Goal: Task Accomplishment & Management: Manage account settings

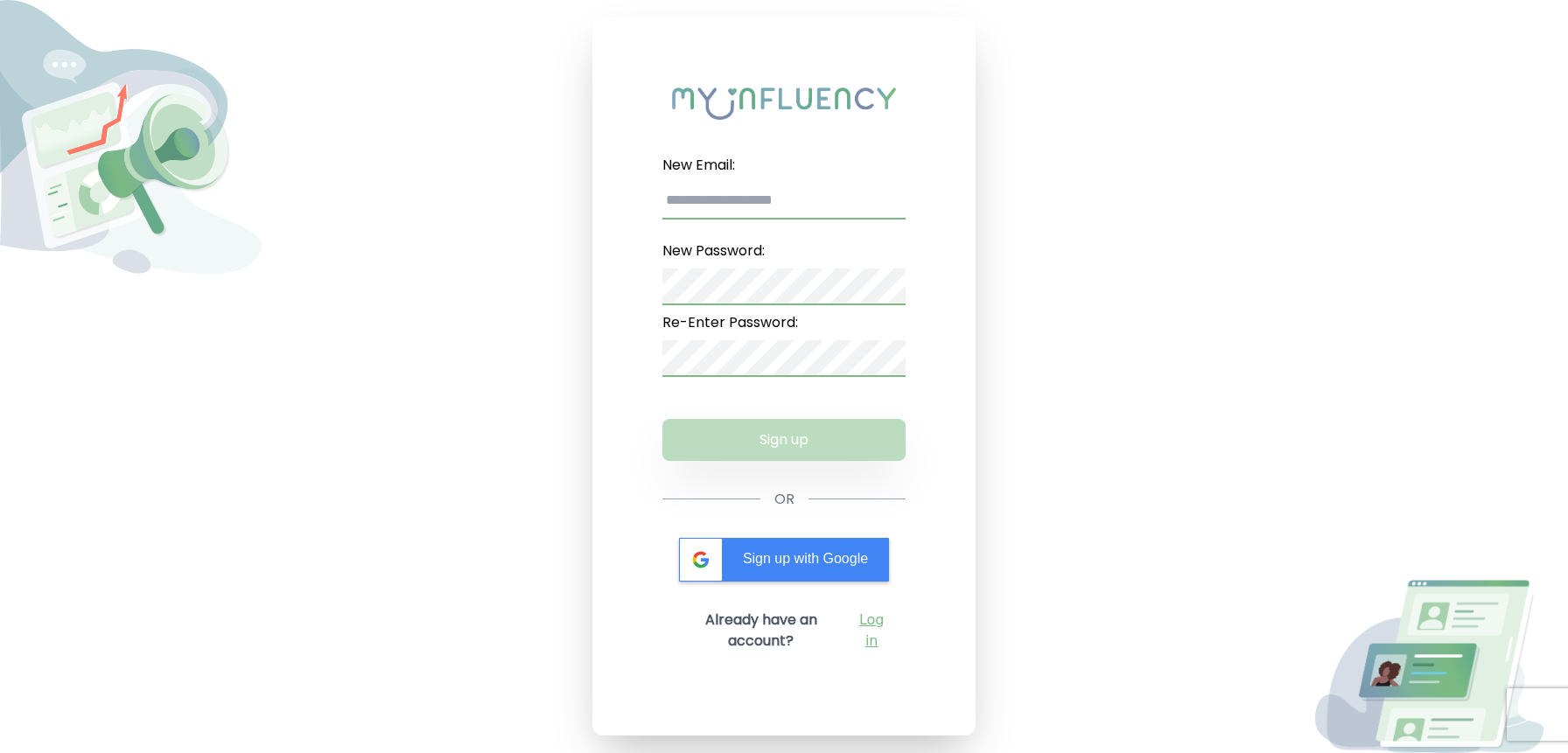
click at [875, 626] on link "Log in" at bounding box center [872, 630] width 40 height 42
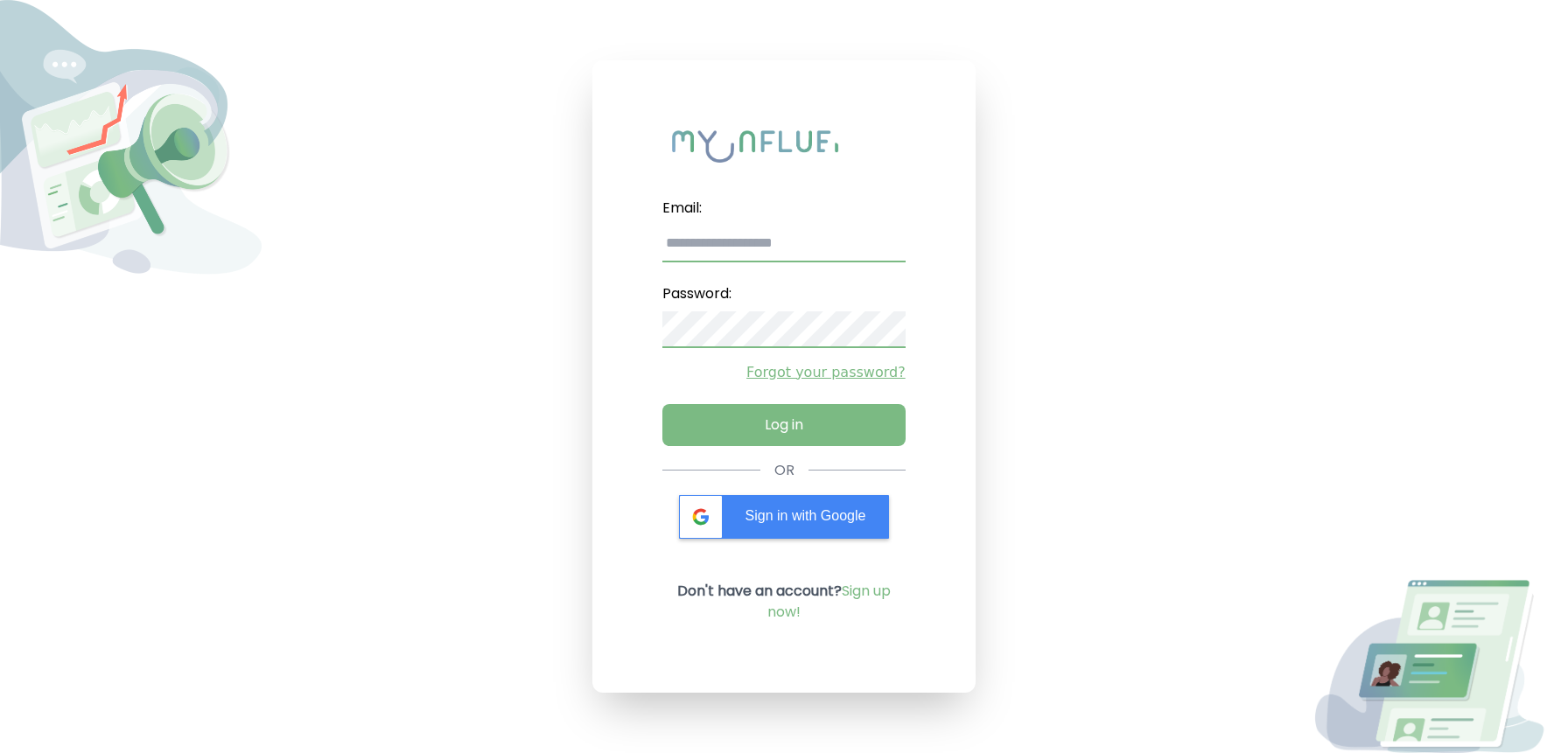
click at [722, 244] on input "email" at bounding box center [784, 244] width 242 height 37
type input "**********"
click at [819, 422] on button "Log in" at bounding box center [783, 420] width 255 height 44
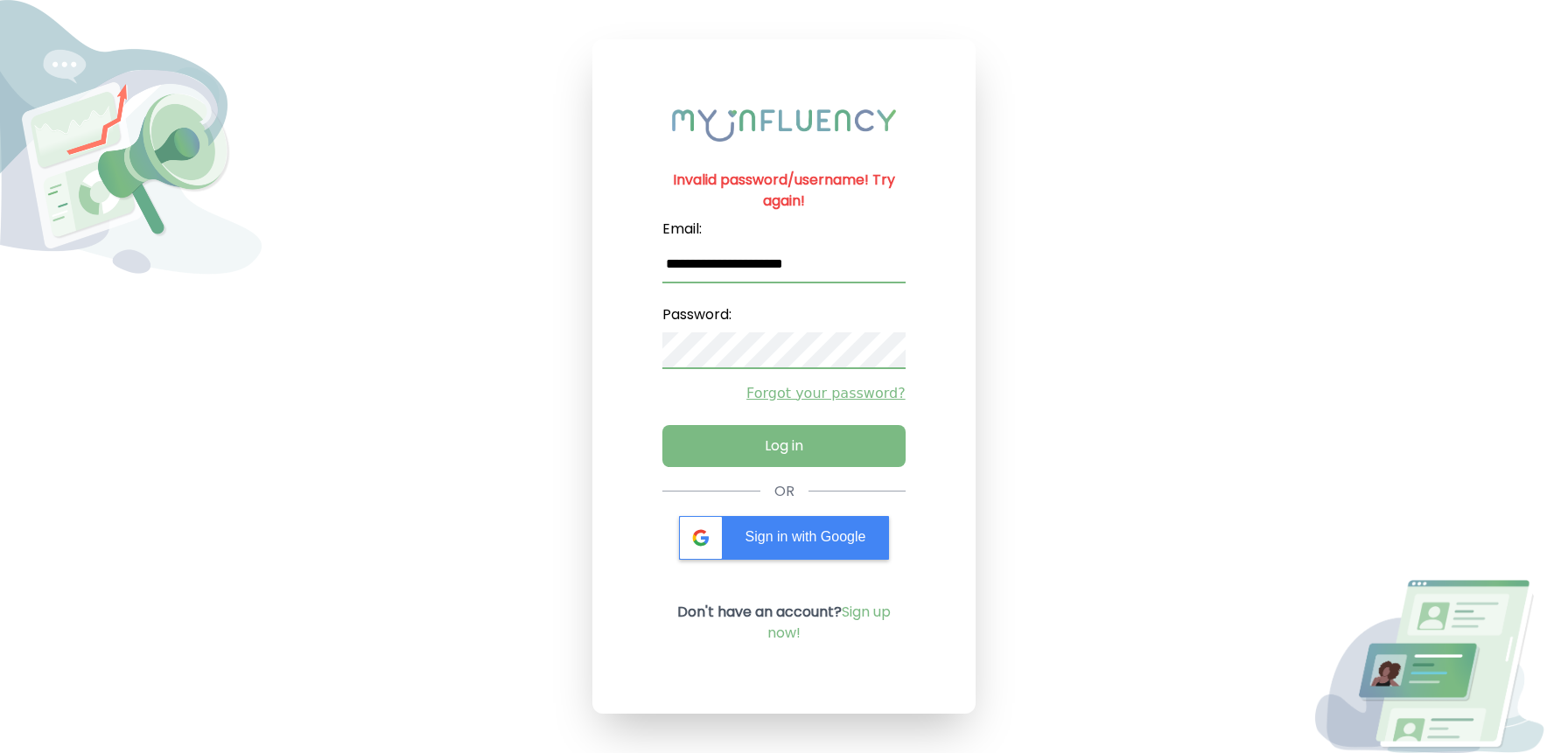
click at [576, 338] on div "**********" at bounding box center [784, 376] width 1568 height 753
click at [695, 437] on button "Log in" at bounding box center [783, 441] width 255 height 44
click at [704, 432] on button "Log in" at bounding box center [783, 441] width 255 height 44
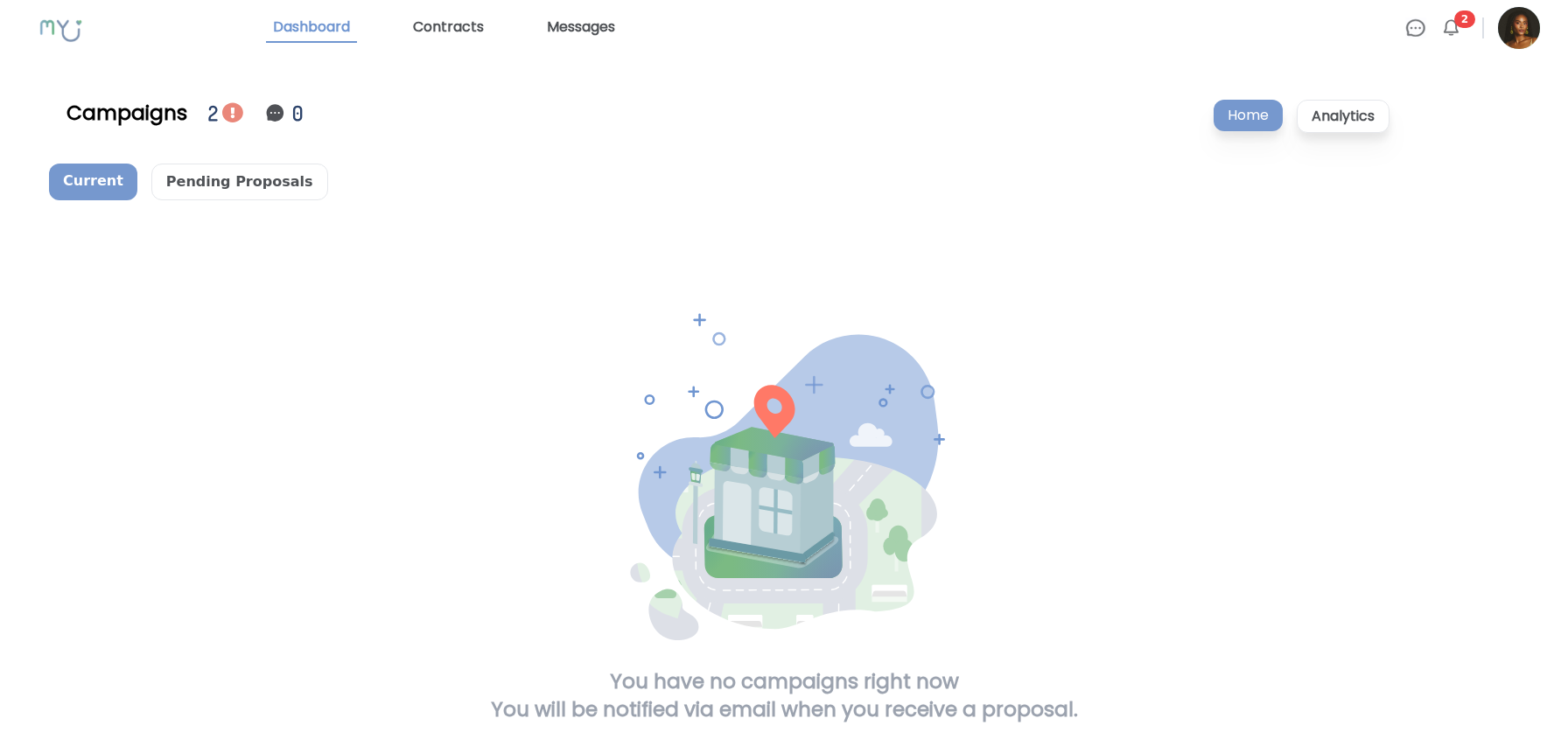
click at [234, 112] on img at bounding box center [232, 113] width 21 height 21
click at [216, 187] on p "Pending Proposals" at bounding box center [239, 182] width 176 height 37
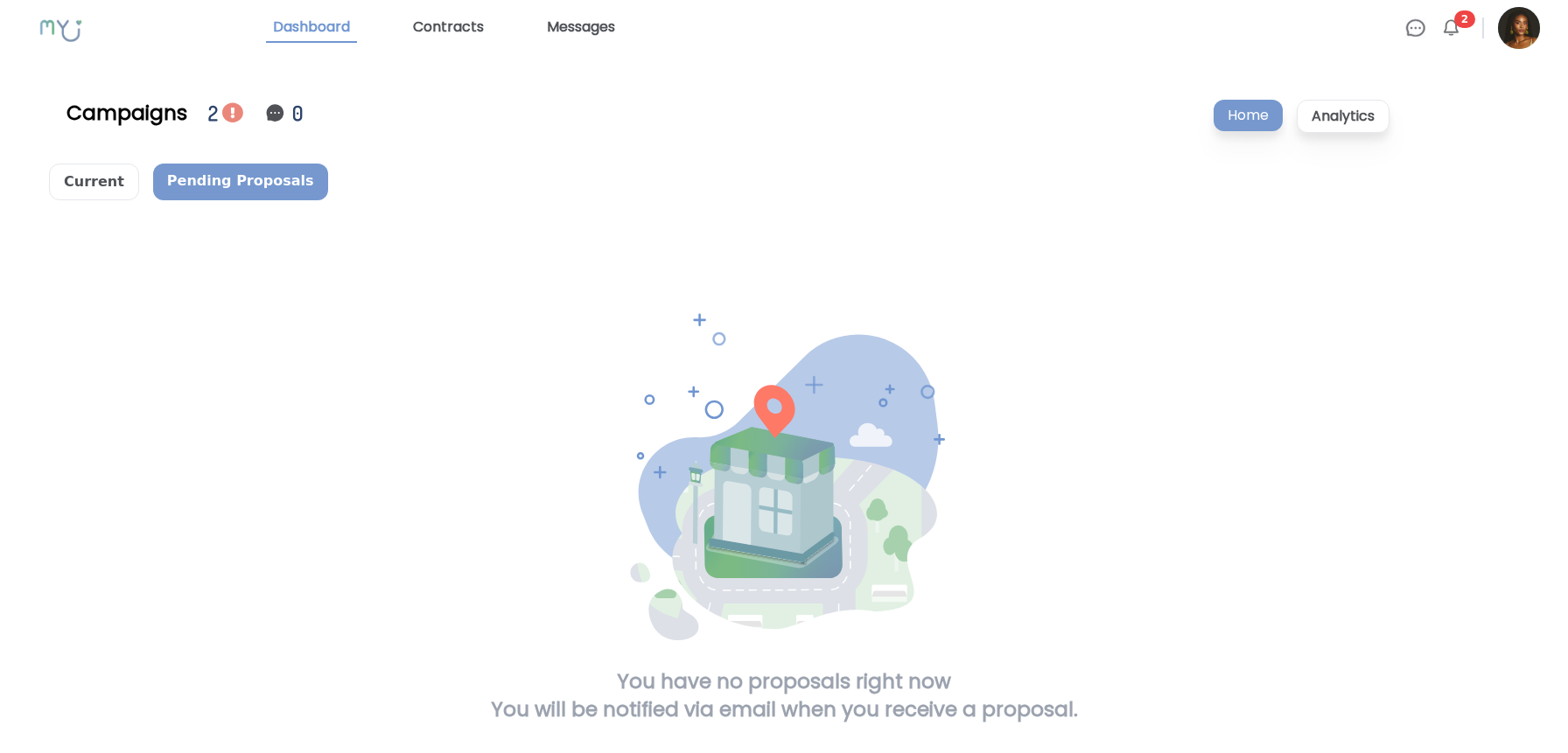
click at [225, 110] on img at bounding box center [232, 113] width 21 height 21
click at [359, 32] on div "Dashboard Contracts Messages" at bounding box center [836, 28] width 1139 height 30
click at [339, 27] on link "Dashboard" at bounding box center [312, 28] width 91 height 30
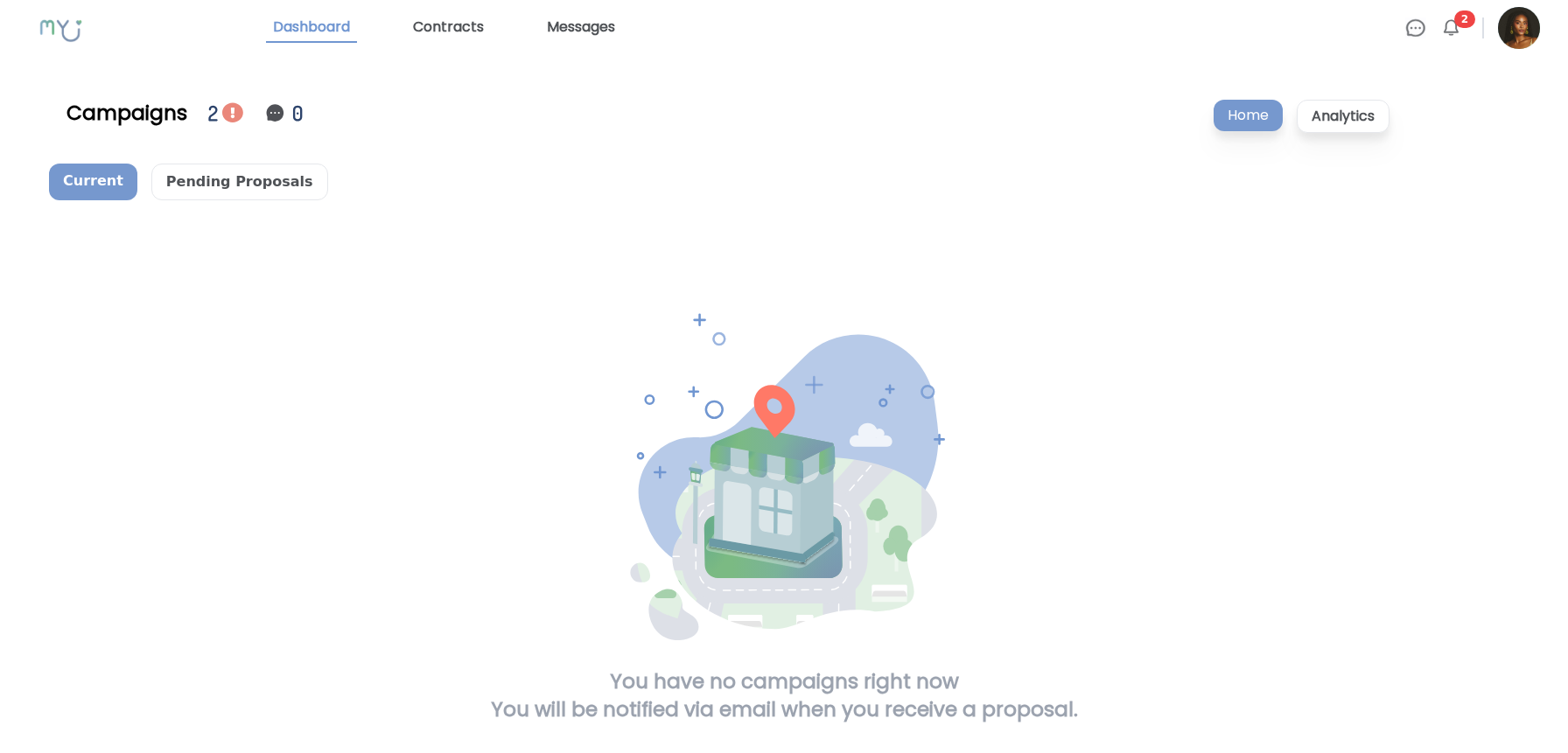
click at [1470, 23] on span "2" at bounding box center [1464, 19] width 21 height 17
click at [1464, 23] on span "2" at bounding box center [1464, 19] width 21 height 17
click at [1454, 29] on img at bounding box center [1451, 28] width 21 height 21
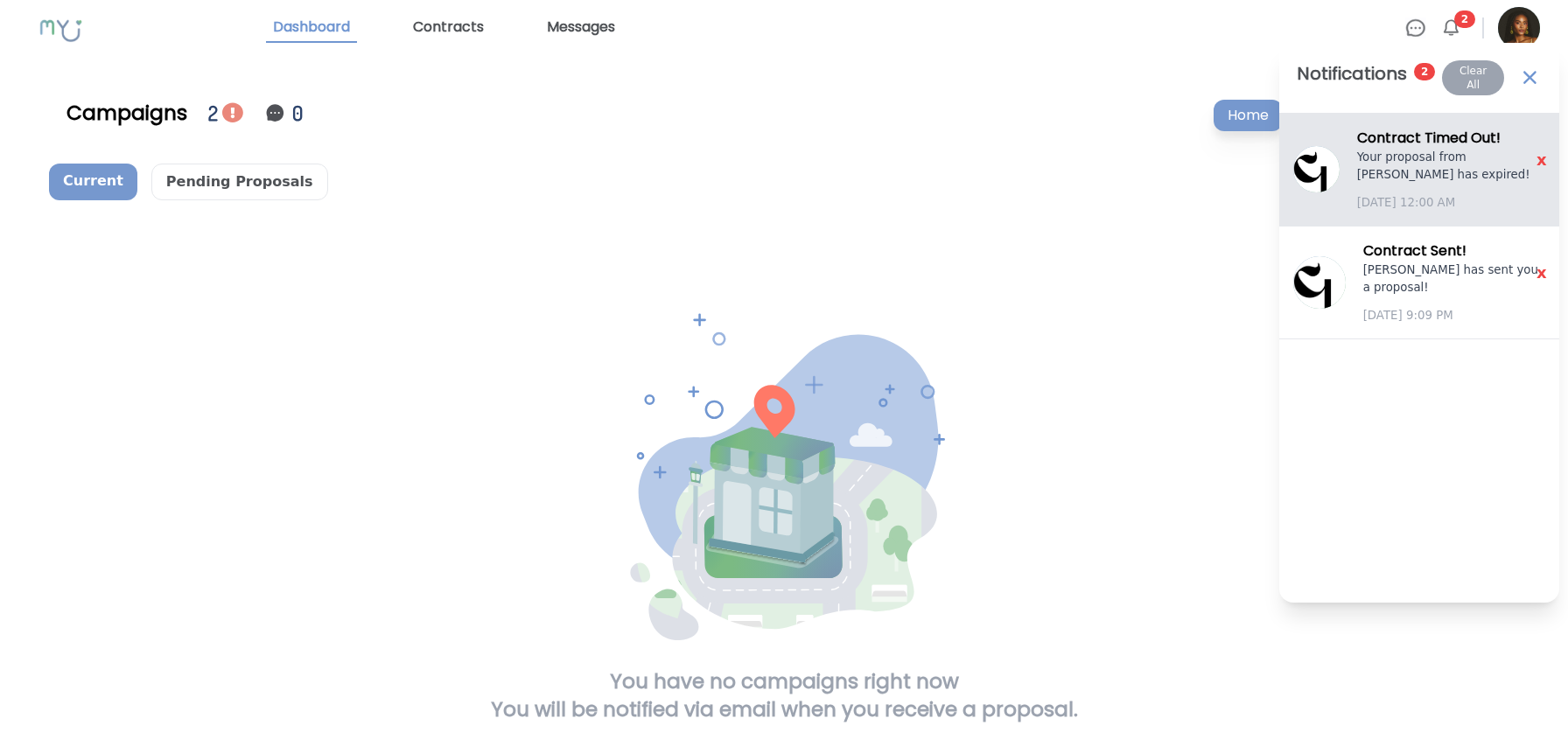
click at [1410, 178] on div "Contract Timed Out ! Your proposal from Talia Brits has expired! September 24 1…" at bounding box center [1451, 169] width 188 height 84
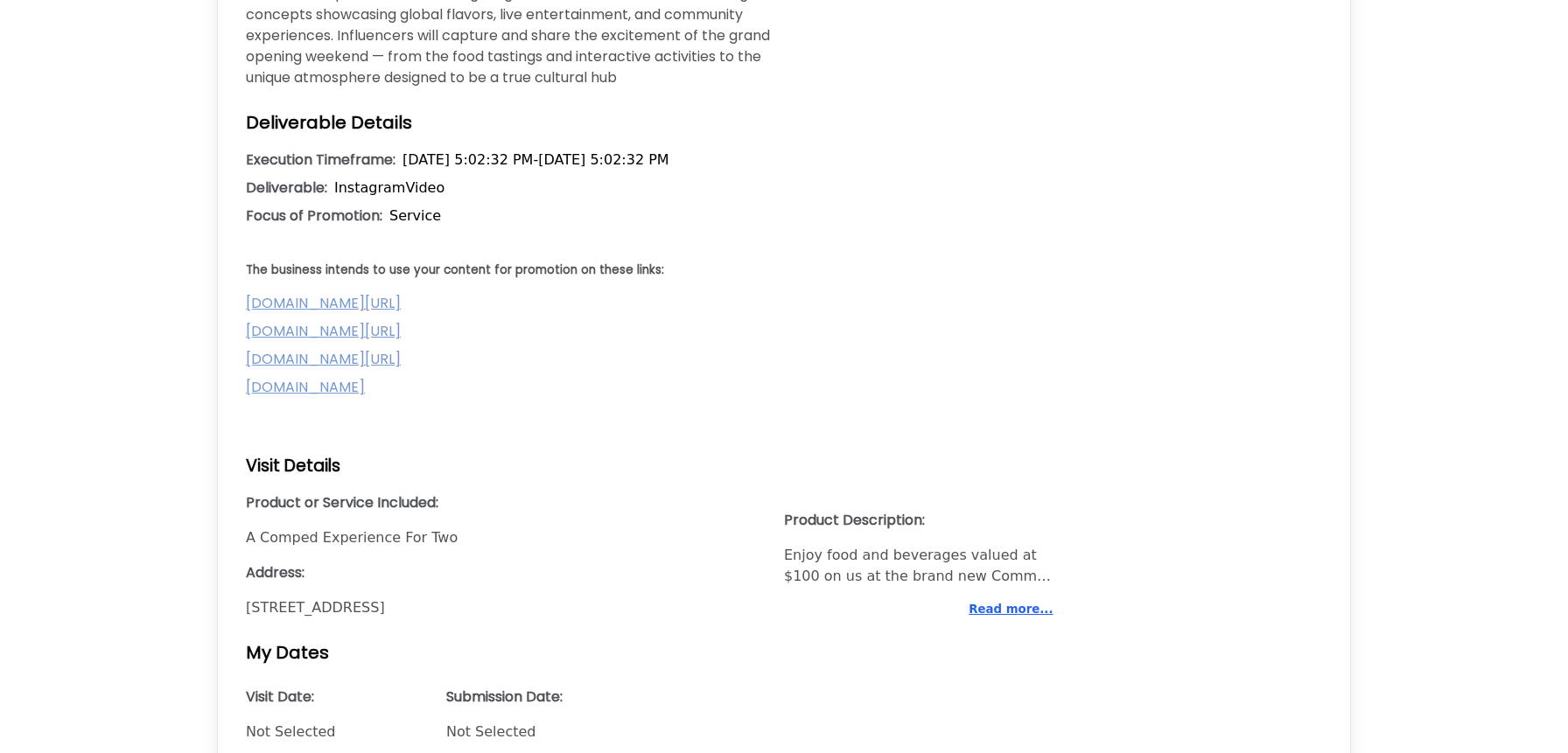
scroll to position [946, 0]
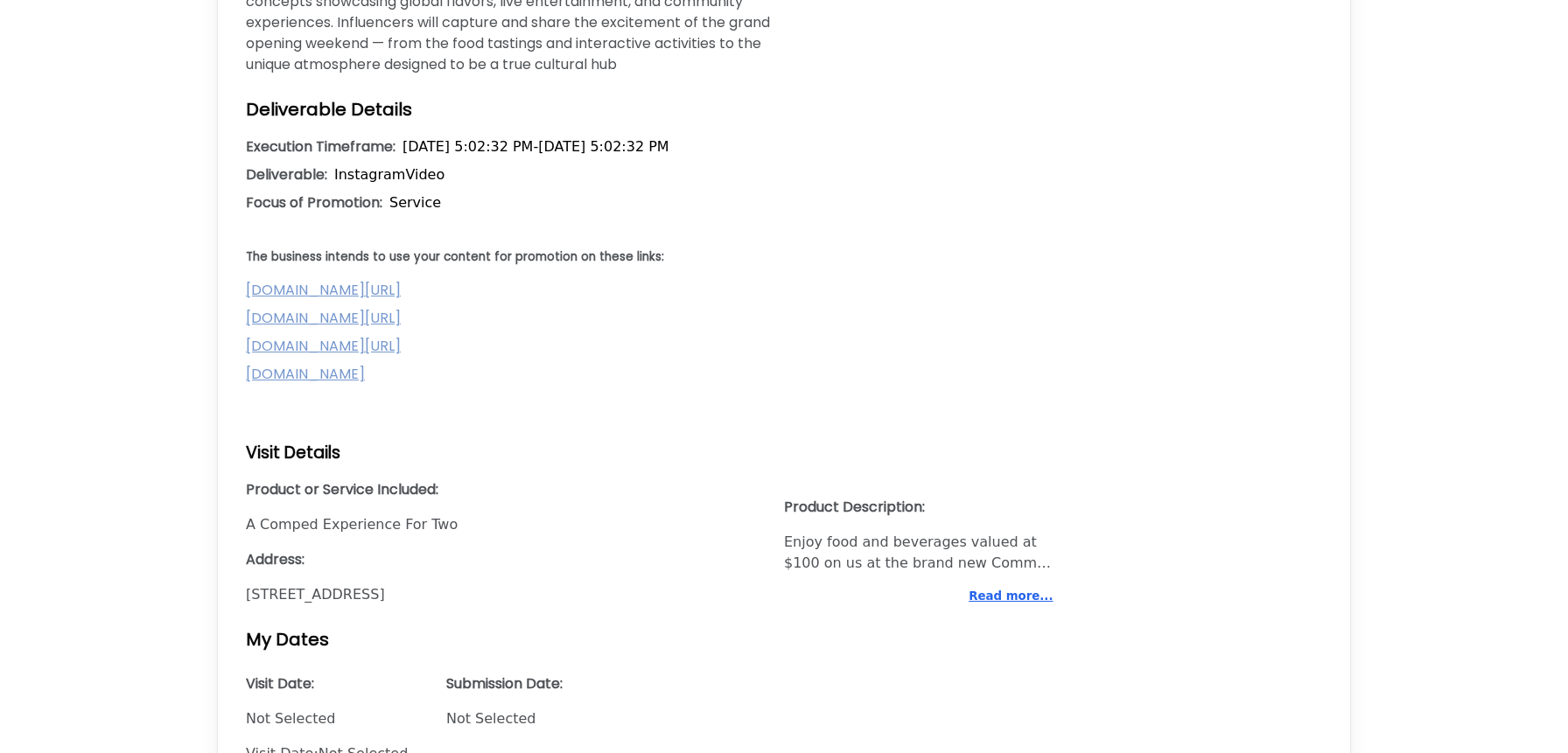
click at [1029, 603] on div "Product Description: Enjoy food and beverages valued at $100 on us at the brand…" at bounding box center [918, 551] width 269 height 108
click at [1026, 605] on button "Read more..." at bounding box center [1010, 596] width 84 height 17
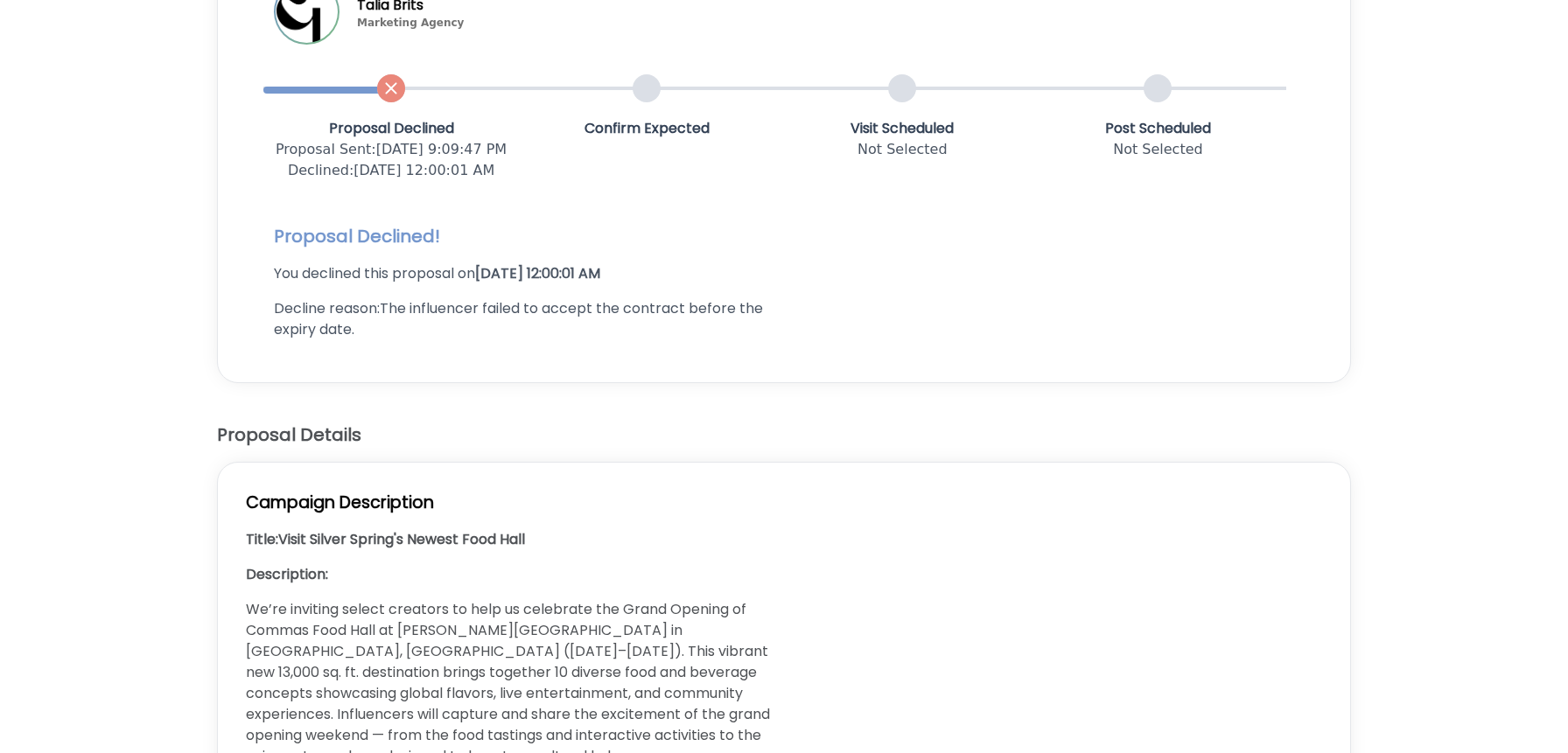
scroll to position [0, 0]
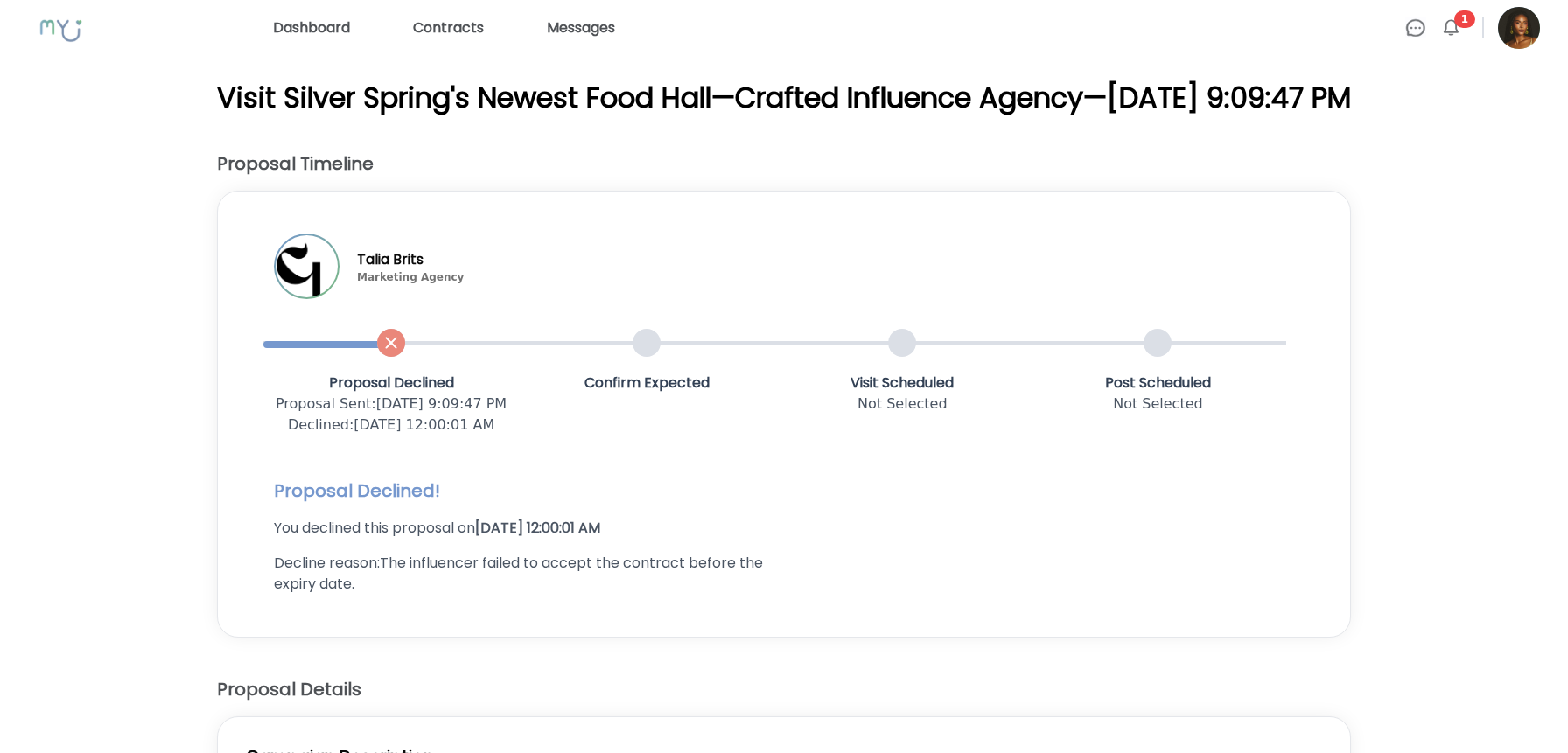
click at [1457, 29] on img at bounding box center [1451, 28] width 21 height 21
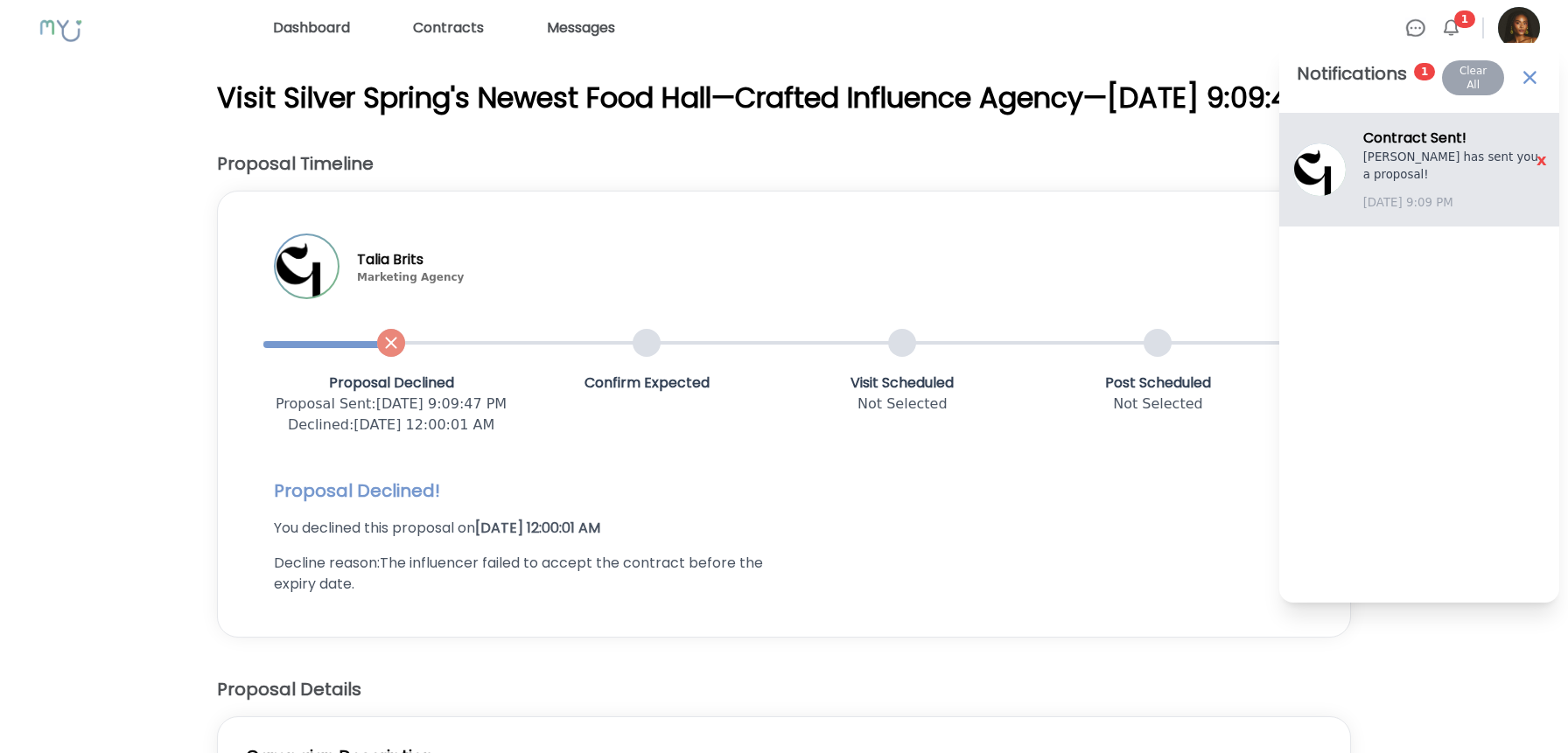
click at [1393, 136] on h3 "Contract Sent !" at bounding box center [1454, 138] width 182 height 21
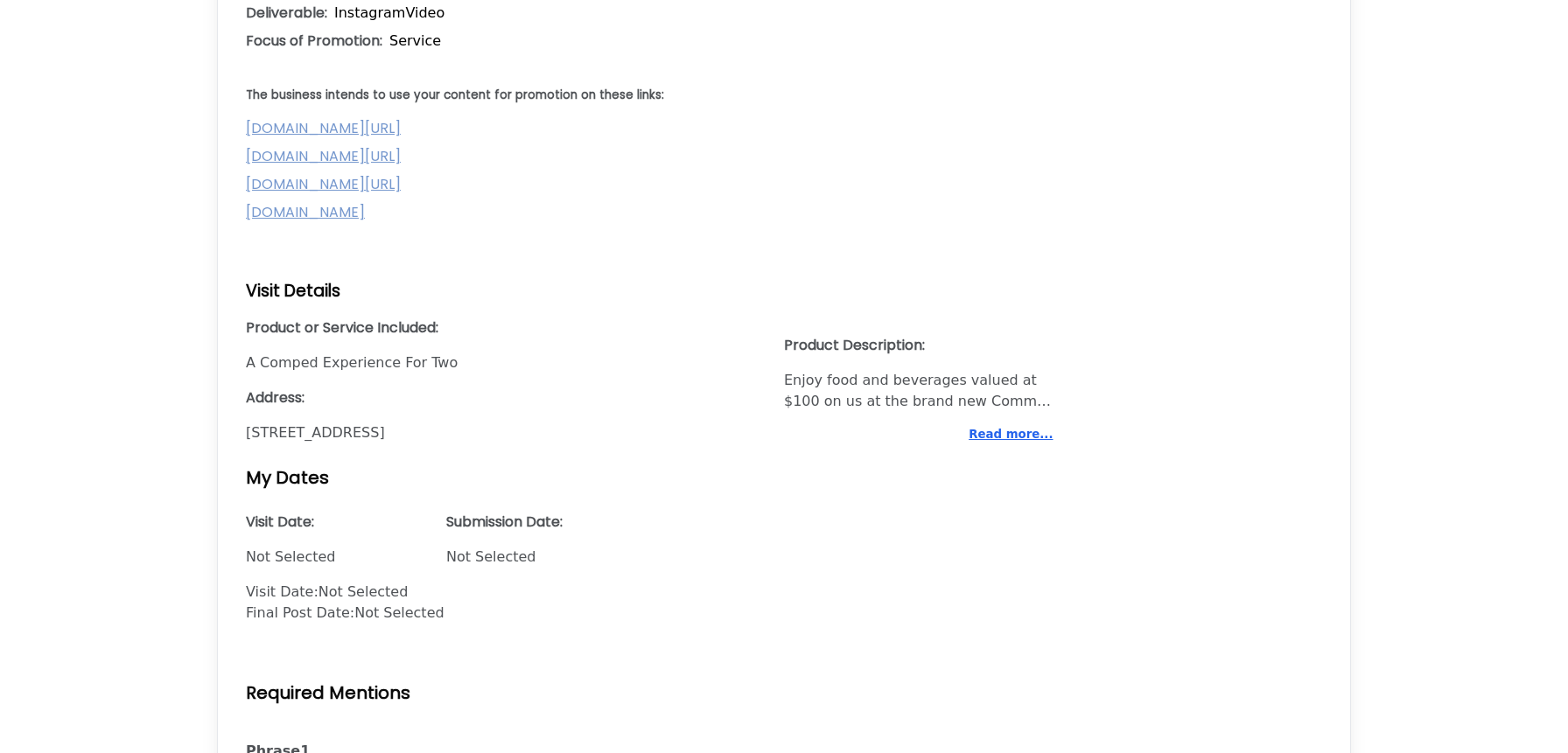
scroll to position [1113, 0]
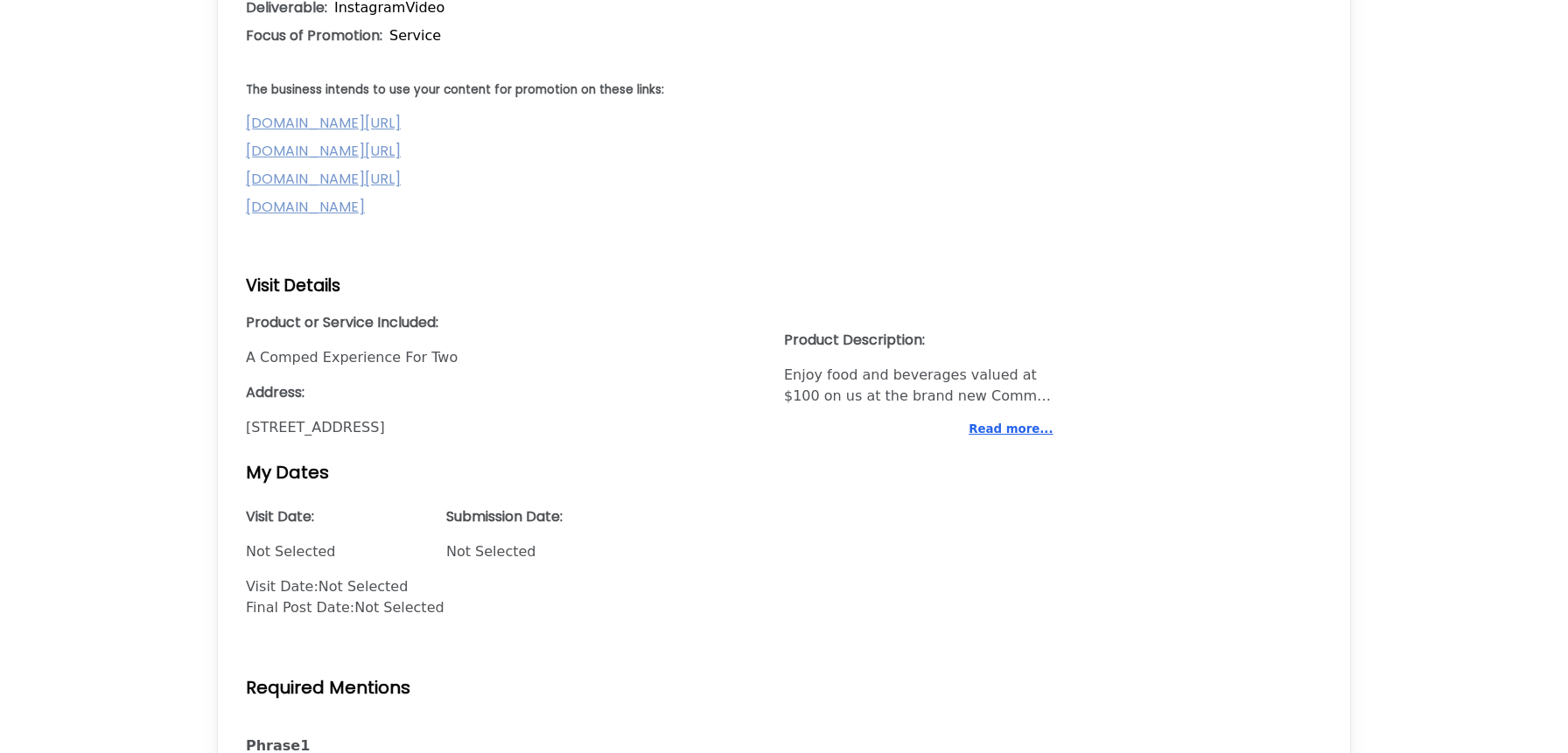
click at [1008, 438] on button "Read more..." at bounding box center [1010, 429] width 84 height 17
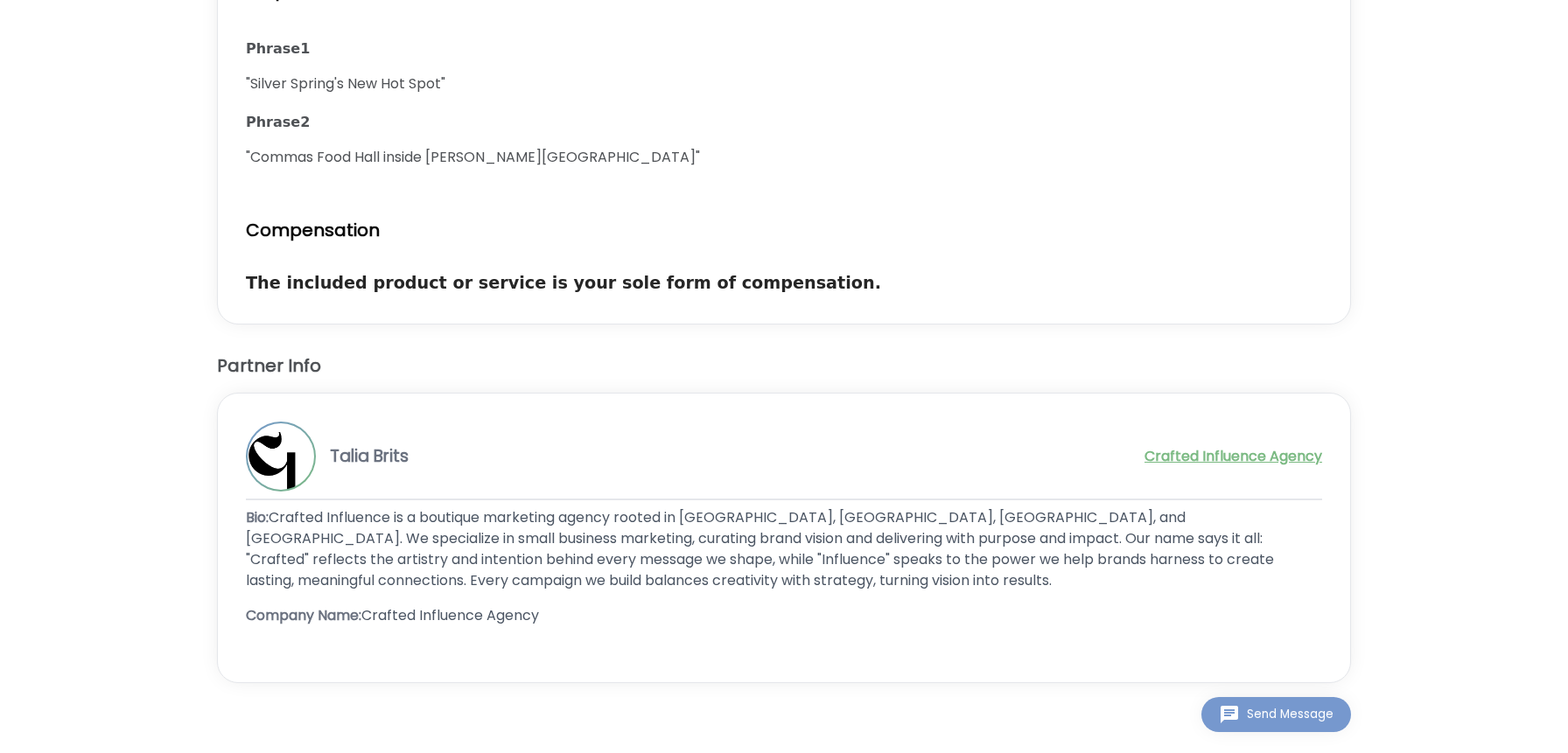
scroll to position [1838, 0]
